Goal: Task Accomplishment & Management: Manage account settings

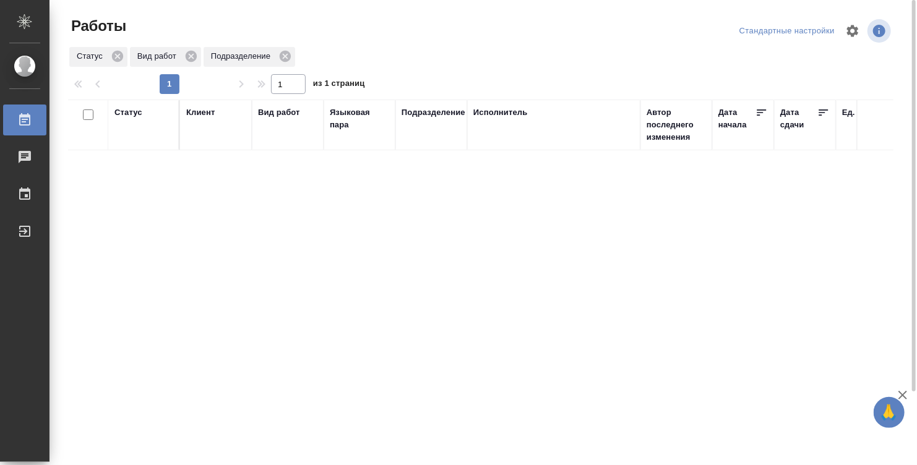
click at [146, 133] on div "Статус" at bounding box center [144, 124] width 58 height 37
click at [143, 124] on div "Статус" at bounding box center [144, 124] width 58 height 37
click at [128, 124] on div "Статус" at bounding box center [144, 124] width 58 height 37
click at [128, 115] on div "Статус" at bounding box center [129, 112] width 28 height 12
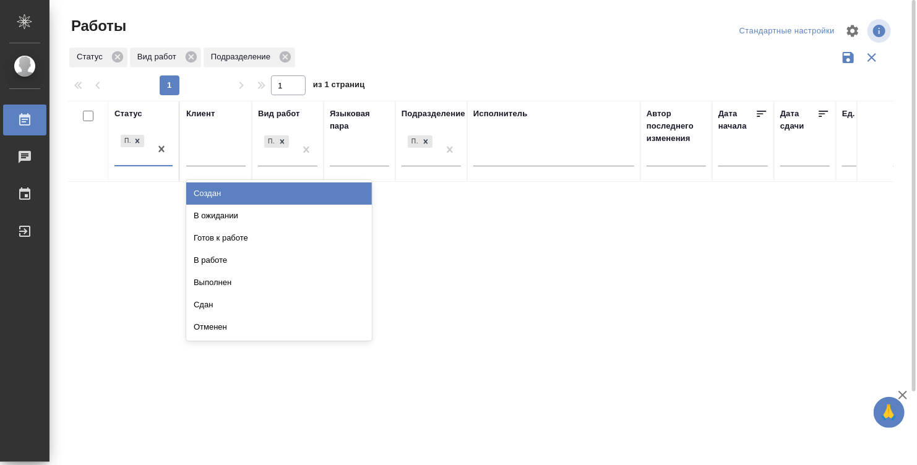
click at [132, 157] on div "Подбор" at bounding box center [133, 148] width 36 height 33
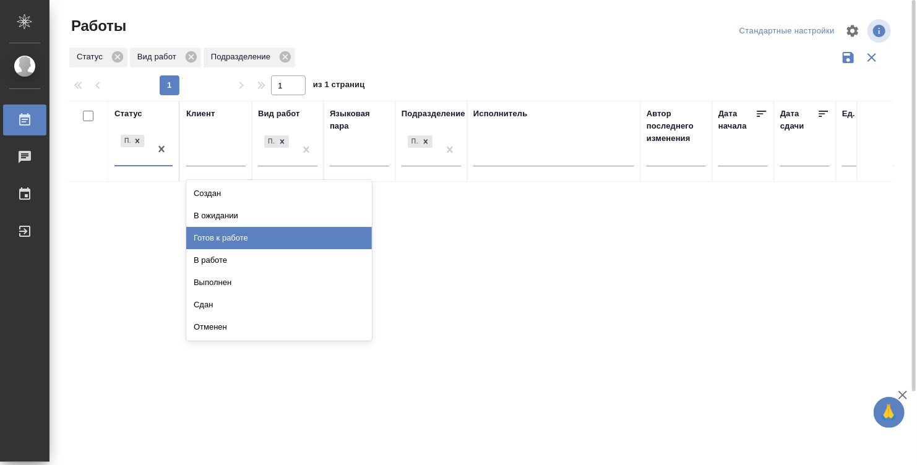
click at [227, 238] on div "Готов к работе" at bounding box center [279, 238] width 186 height 22
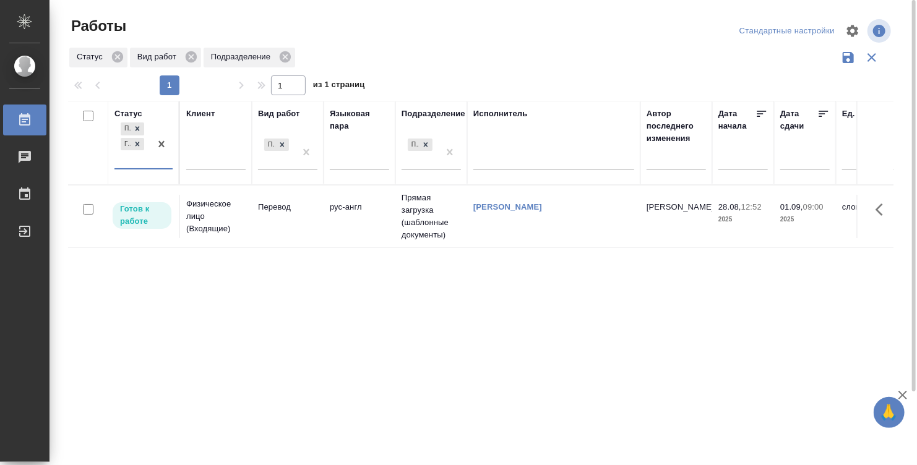
click at [686, 211] on td "[PERSON_NAME]" at bounding box center [677, 216] width 72 height 43
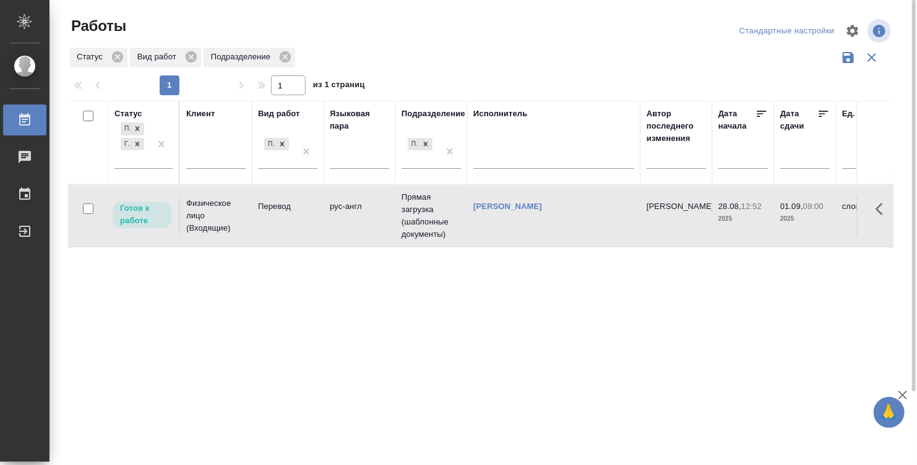
click at [686, 211] on td "[PERSON_NAME]" at bounding box center [677, 215] width 72 height 43
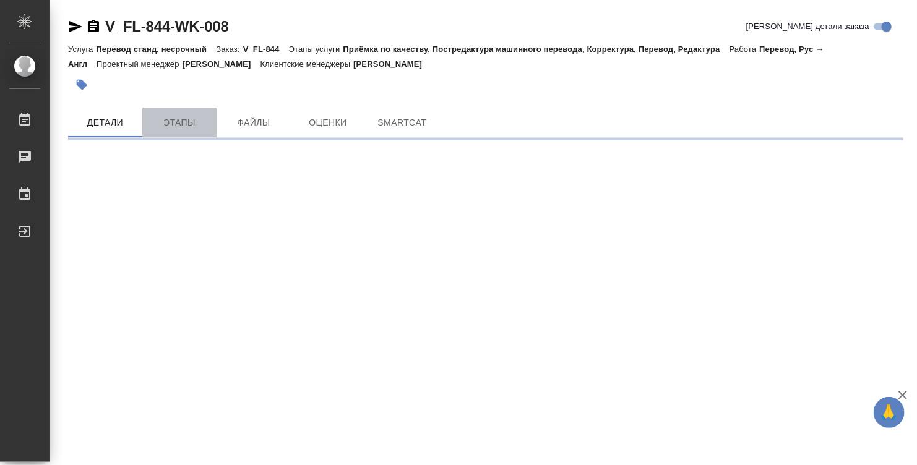
click at [180, 124] on span "Этапы" at bounding box center [179, 122] width 59 height 15
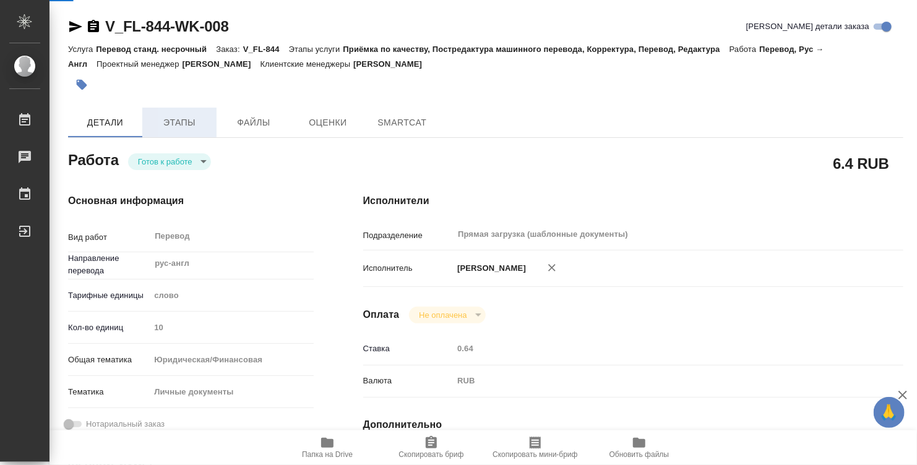
type textarea "x"
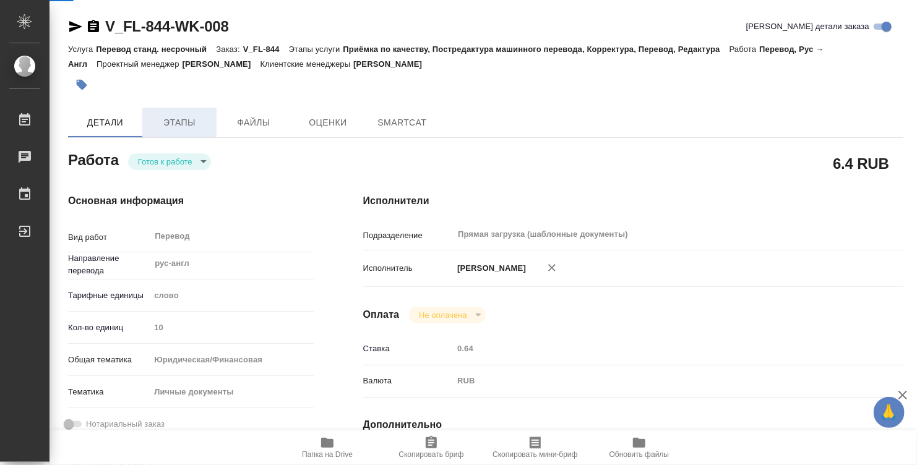
type textarea "x"
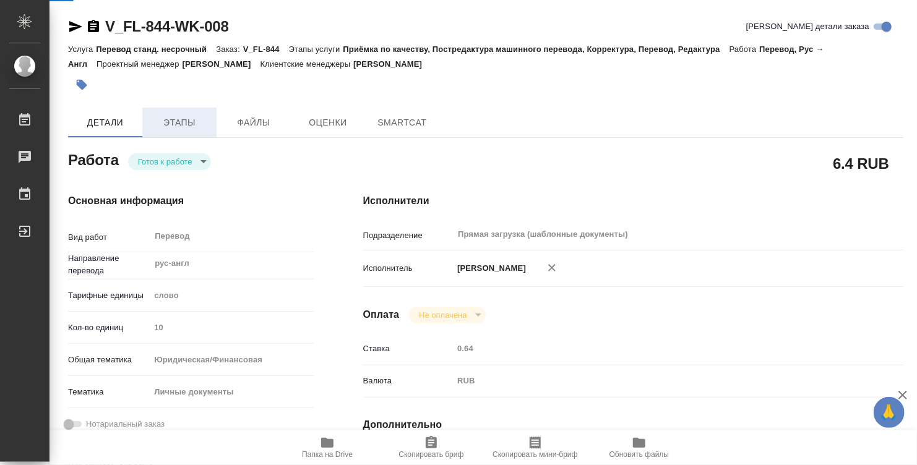
type textarea "x"
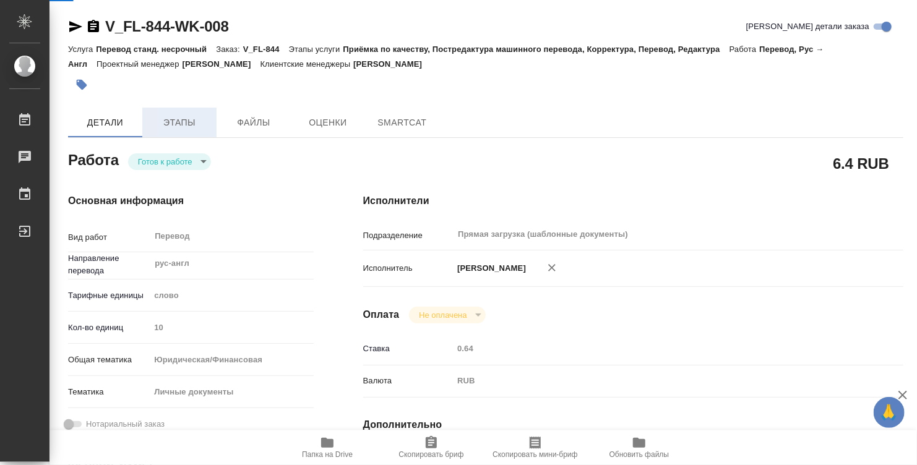
type textarea "x"
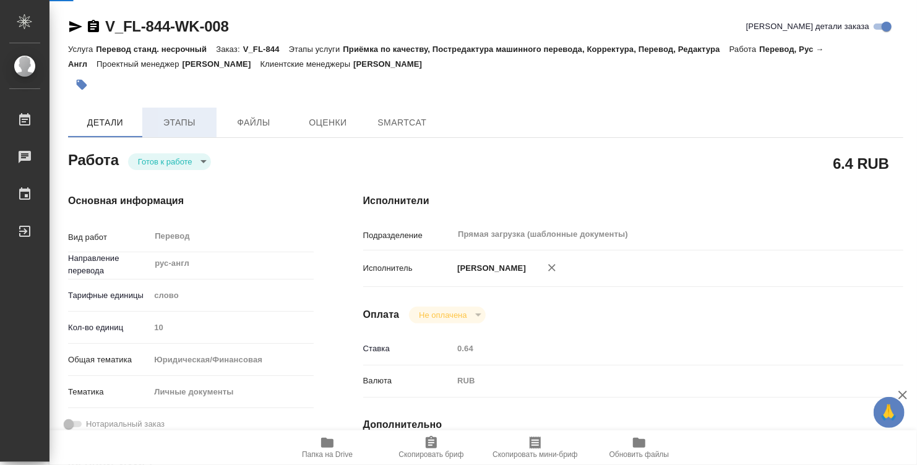
type textarea "x"
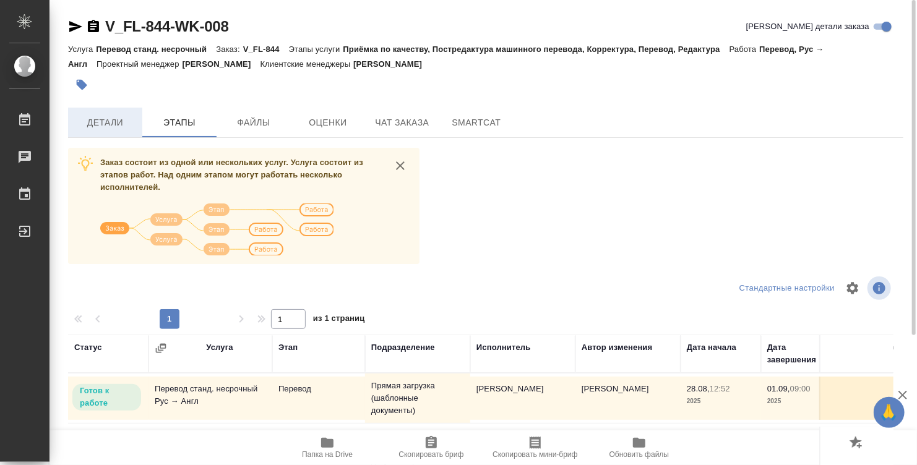
click at [101, 132] on button "Детали" at bounding box center [105, 123] width 74 height 30
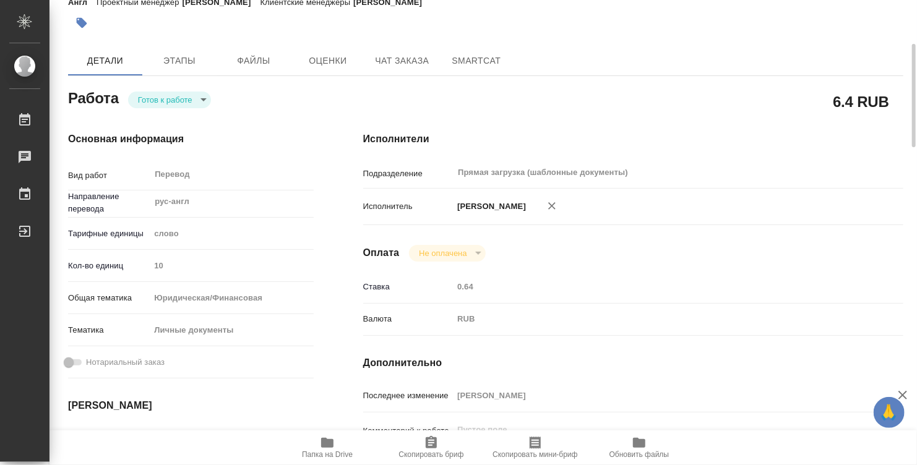
type textarea "x"
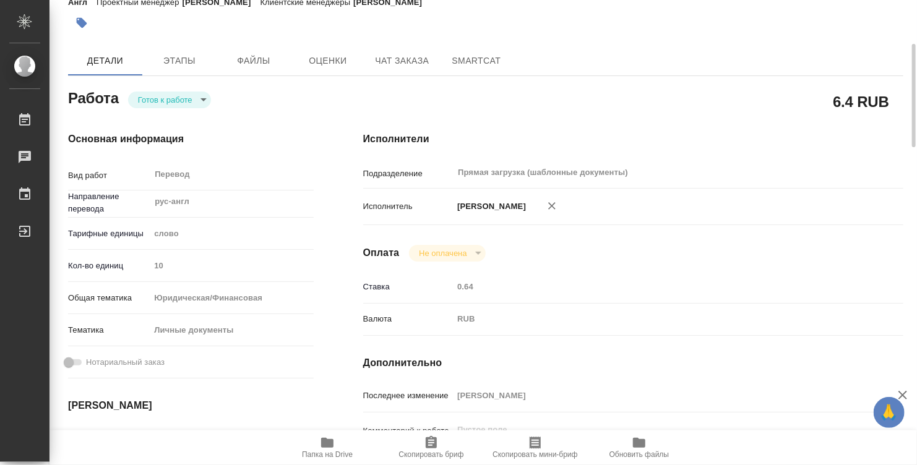
type textarea "x"
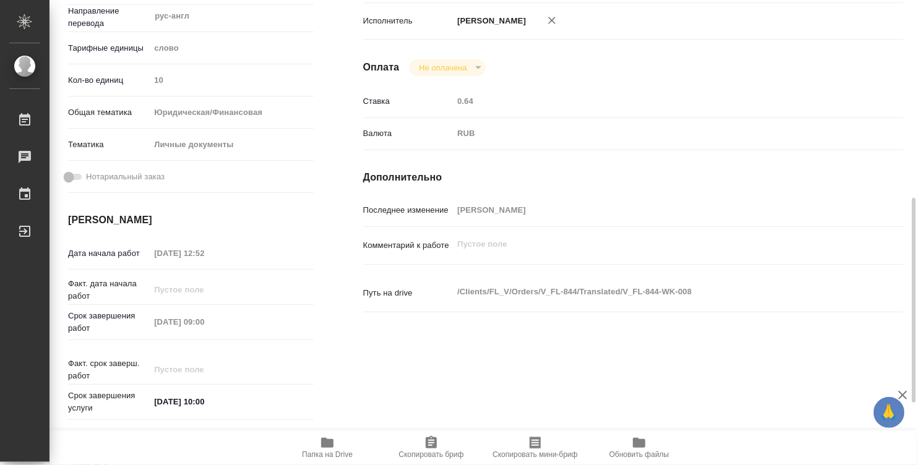
type textarea "x"
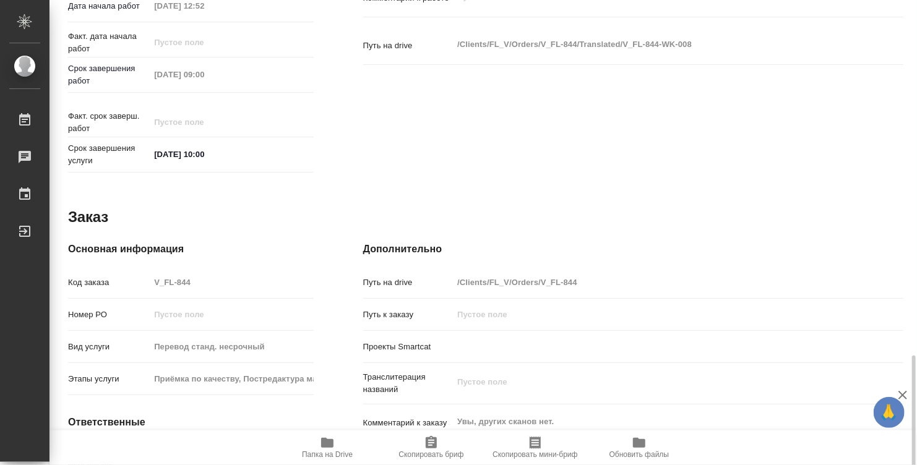
scroll to position [591, 0]
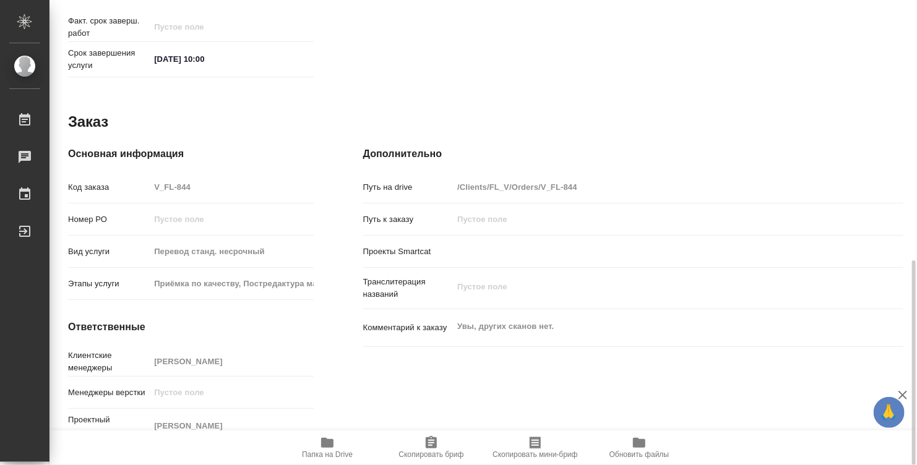
type textarea "x"
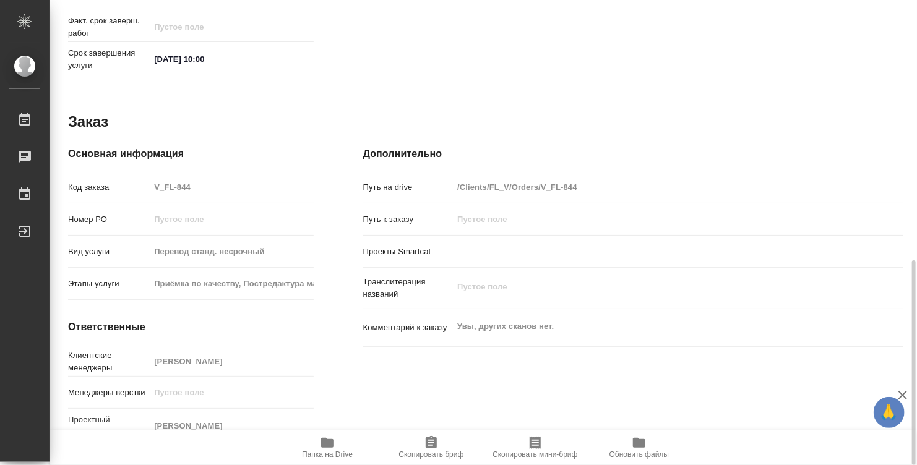
click at [326, 447] on icon "button" at bounding box center [327, 443] width 12 height 10
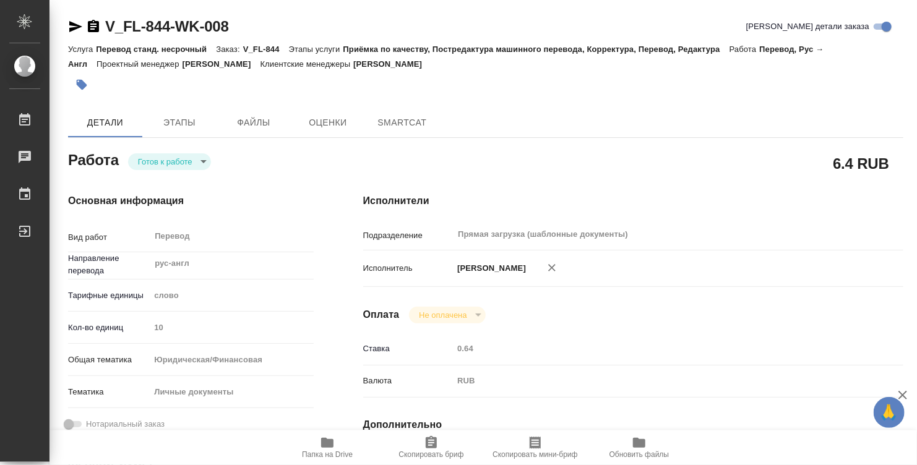
type textarea "x"
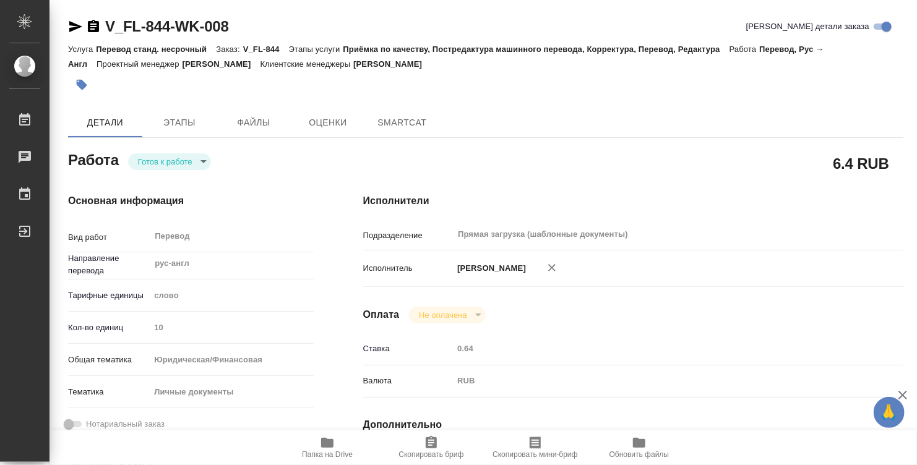
type textarea "x"
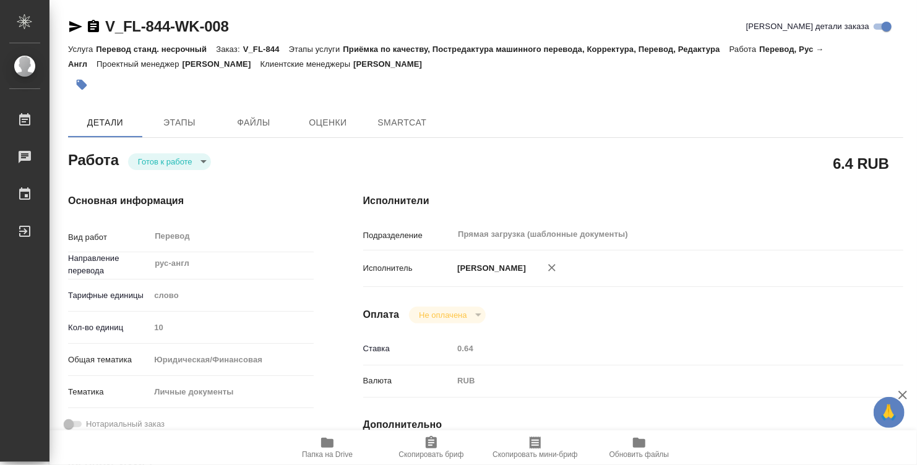
type textarea "x"
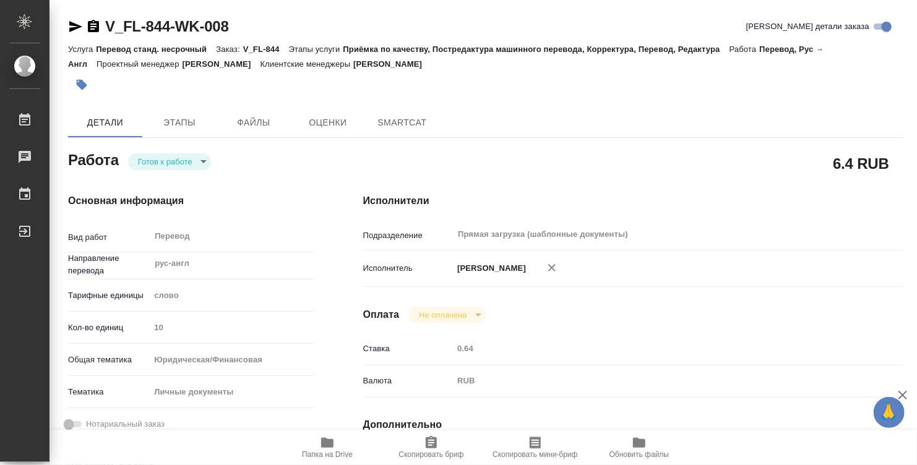
type textarea "x"
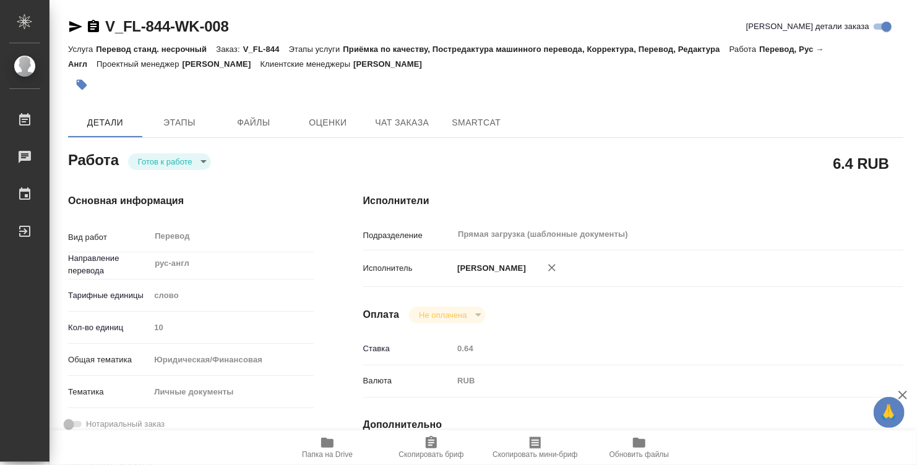
type textarea "x"
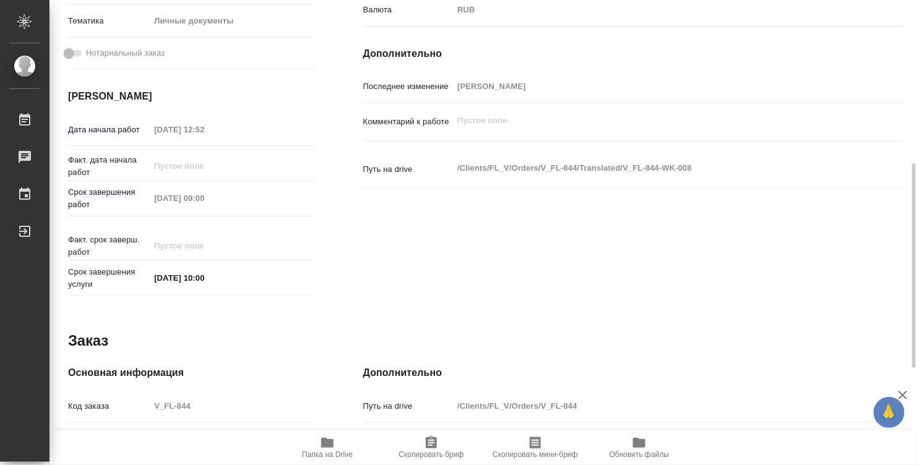
type textarea "x"
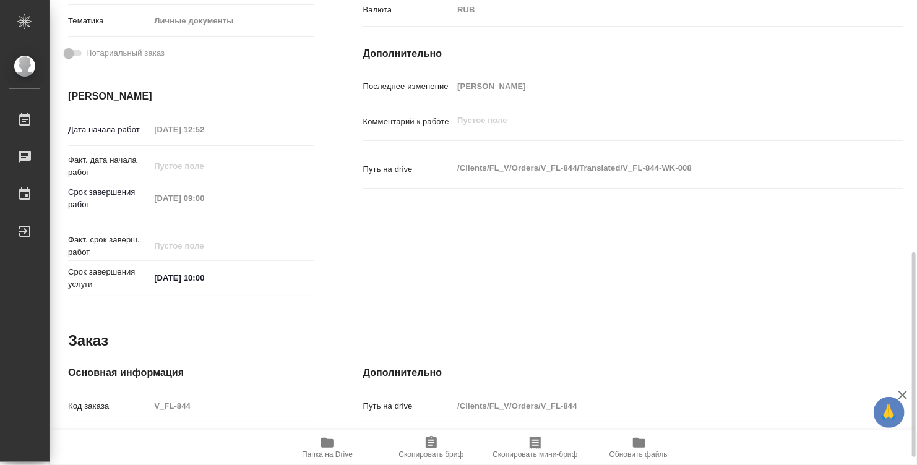
scroll to position [557, 0]
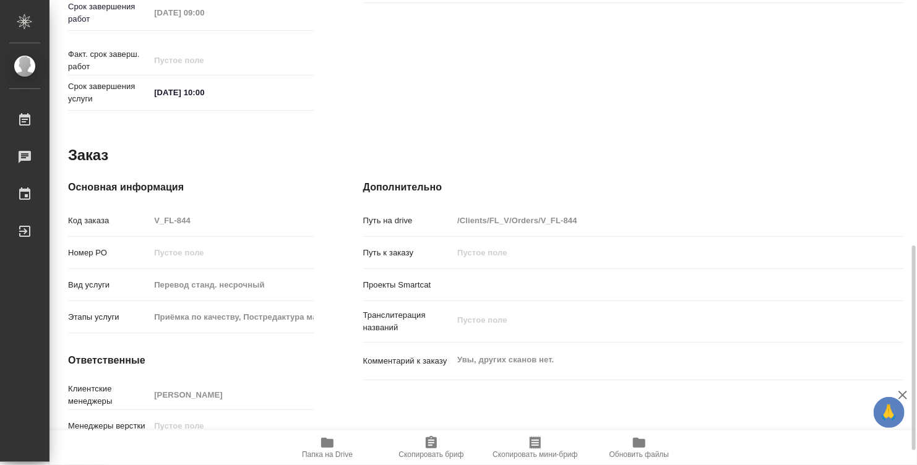
type textarea "x"
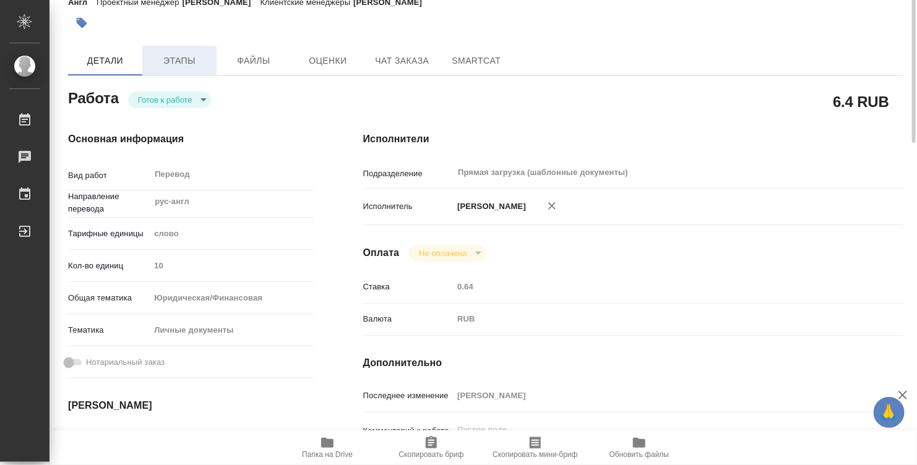
scroll to position [0, 0]
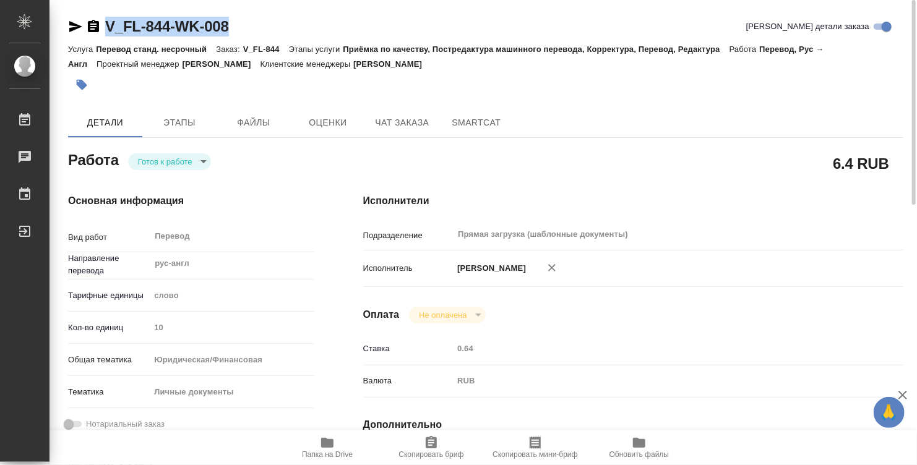
drag, startPoint x: 235, startPoint y: 25, endPoint x: 110, endPoint y: 21, distance: 125.7
click at [110, 21] on div "V_FL-844-WK-008 Кратко детали заказа" at bounding box center [486, 27] width 836 height 20
copy link "V_FL-844-WK-008"
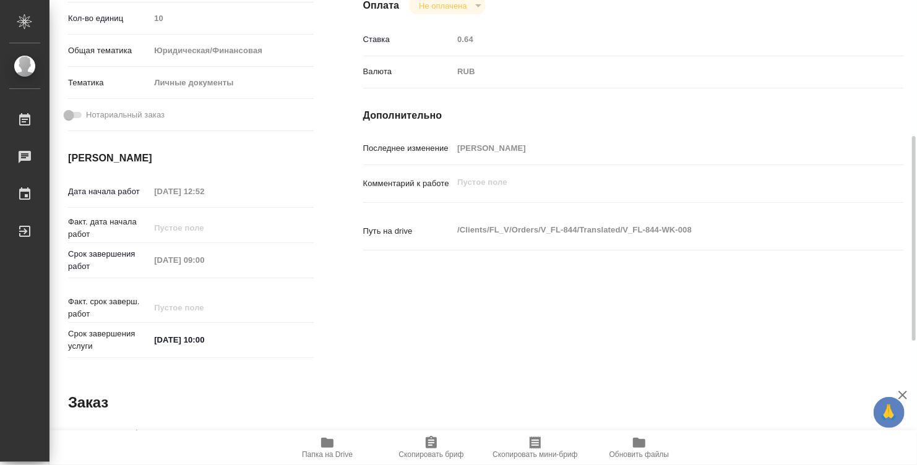
scroll to position [495, 0]
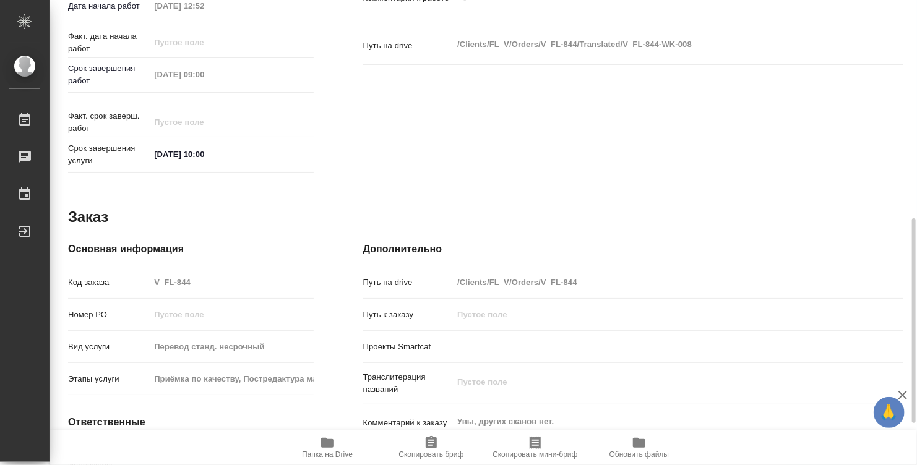
click at [126, 272] on div "Код заказа V_FL-844" at bounding box center [191, 283] width 246 height 22
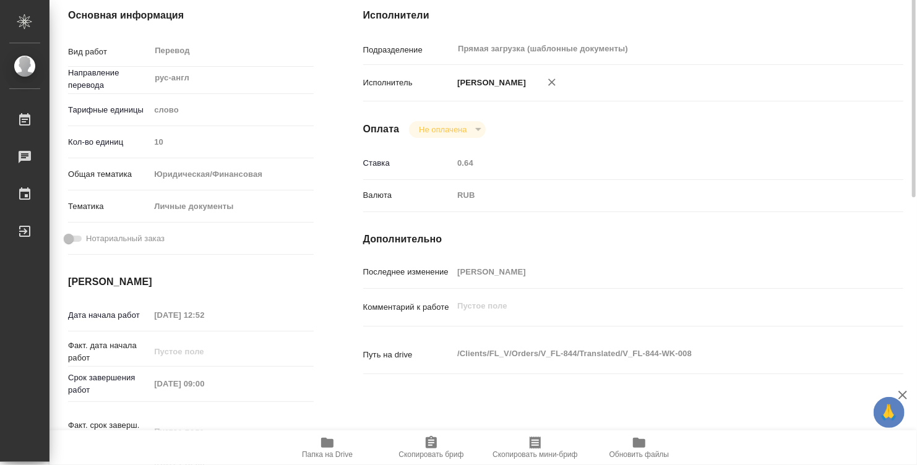
scroll to position [124, 0]
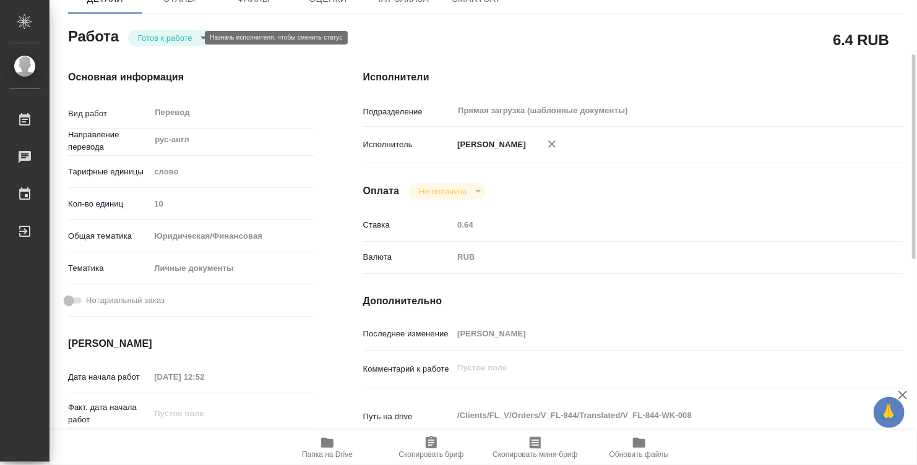
click at [190, 38] on body "🙏 .cls-1 fill:#fff; AWATERA Denisova Elina Работы 0 Чаты График Выйти V_FL-844-…" at bounding box center [458, 232] width 917 height 465
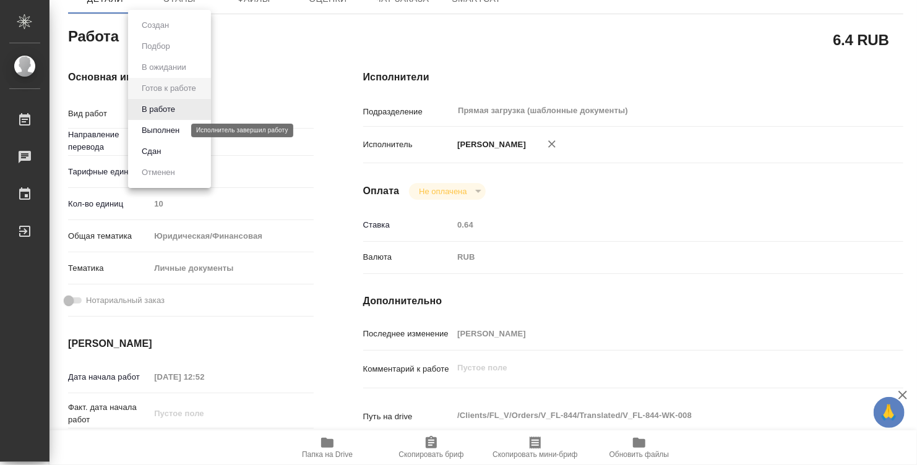
click at [163, 128] on button "Выполнен" at bounding box center [160, 131] width 45 height 14
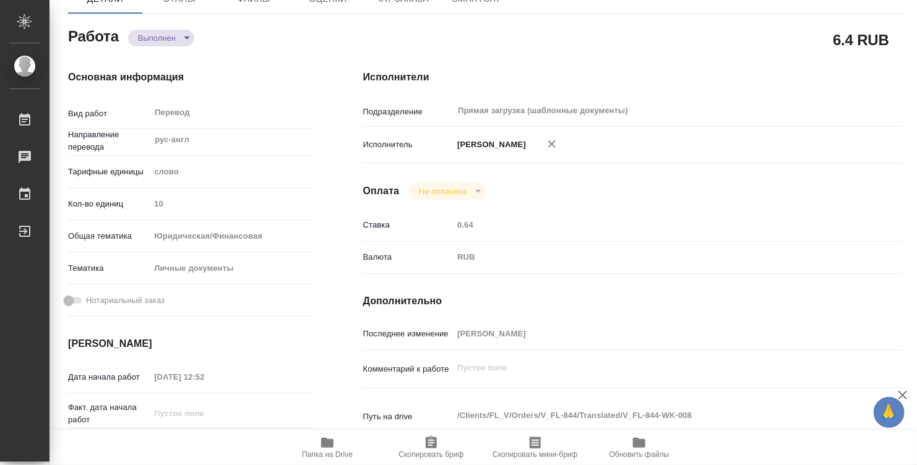
type textarea "x"
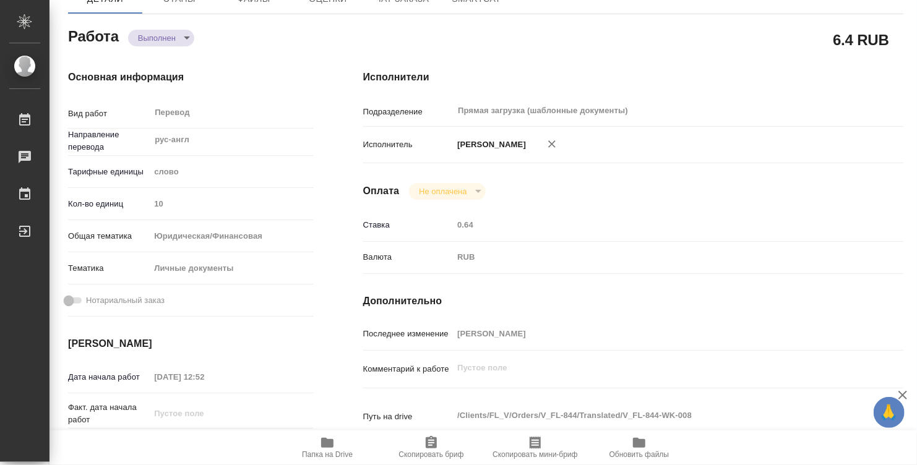
type textarea "x"
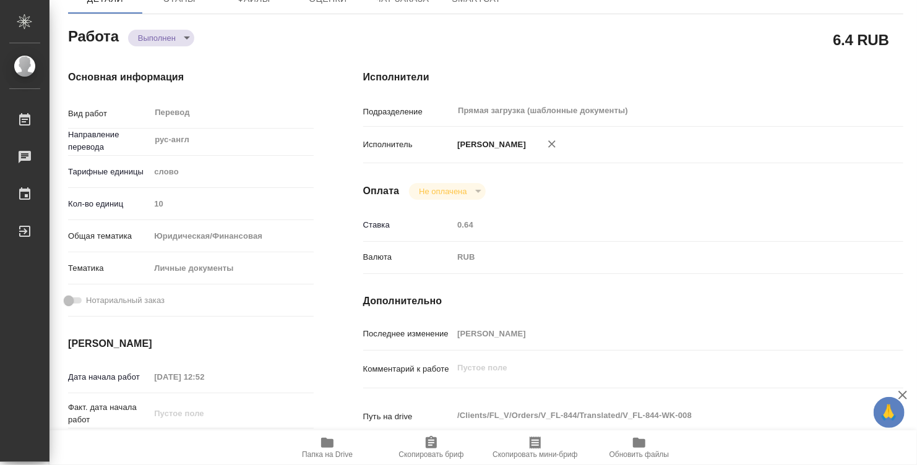
type textarea "x"
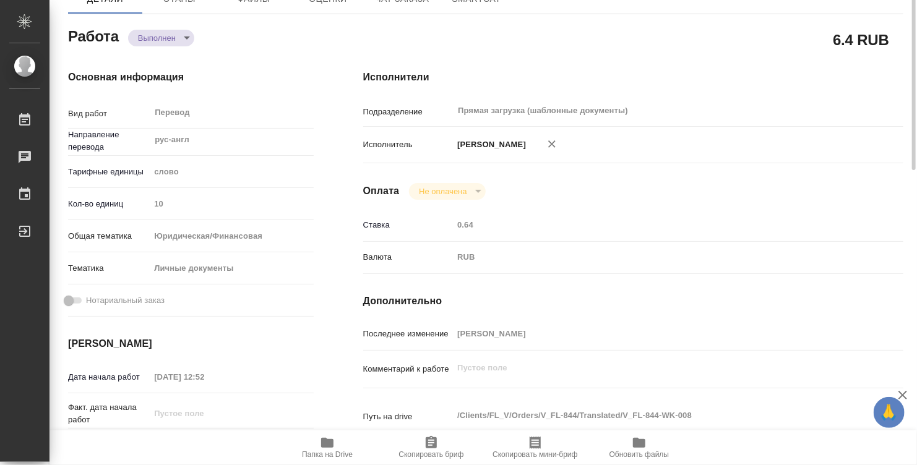
scroll to position [62, 0]
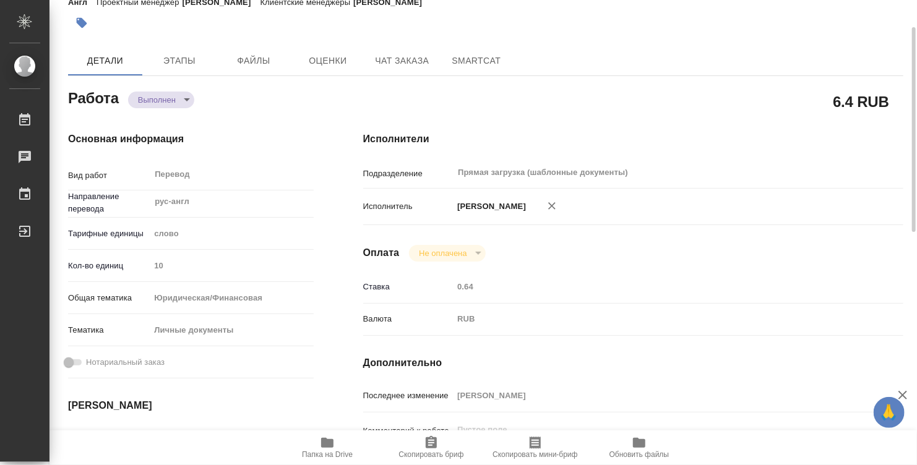
type textarea "x"
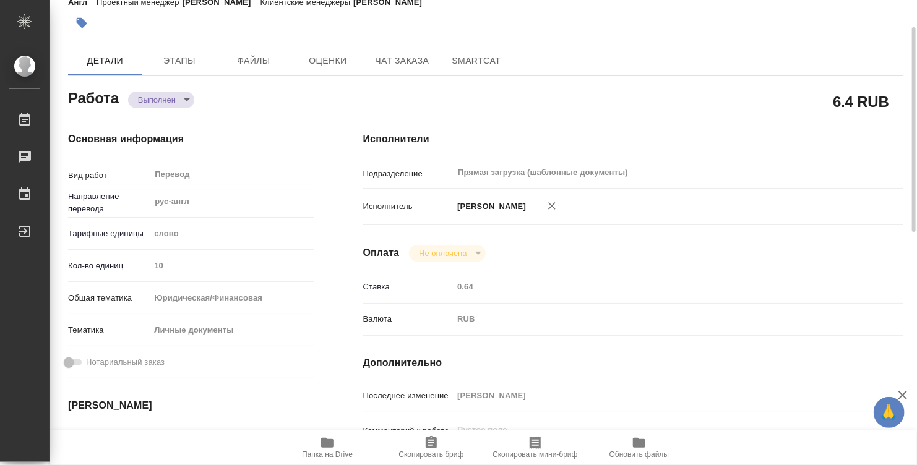
scroll to position [0, 0]
